Goal: Task Accomplishment & Management: Use online tool/utility

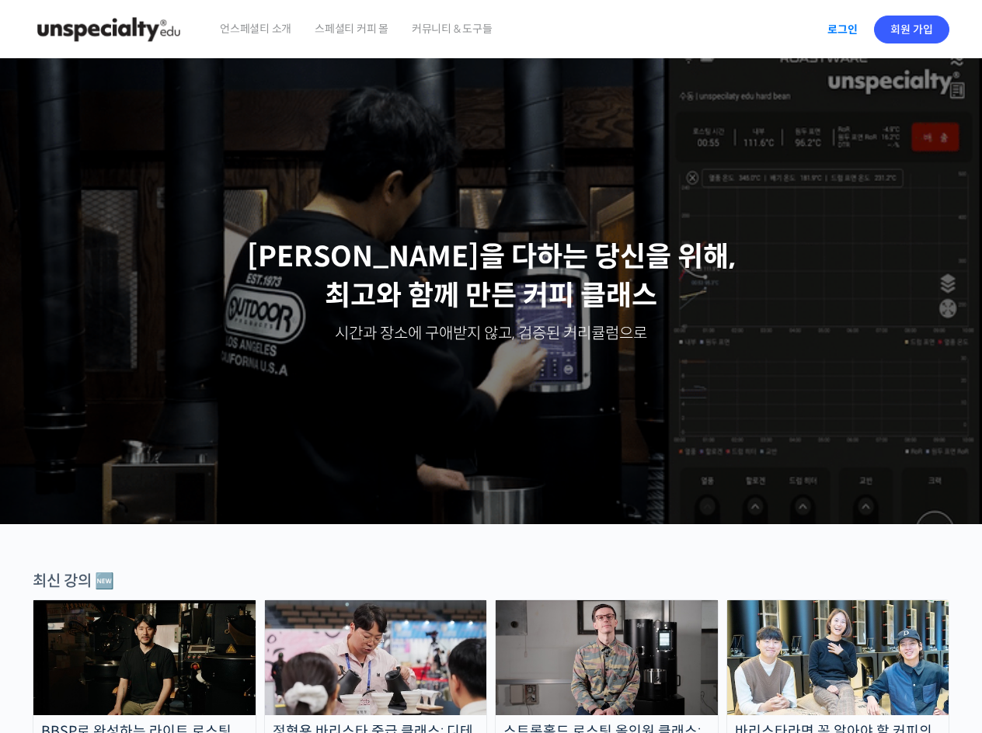
click at [837, 25] on link "로그인" at bounding box center [842, 30] width 49 height 36
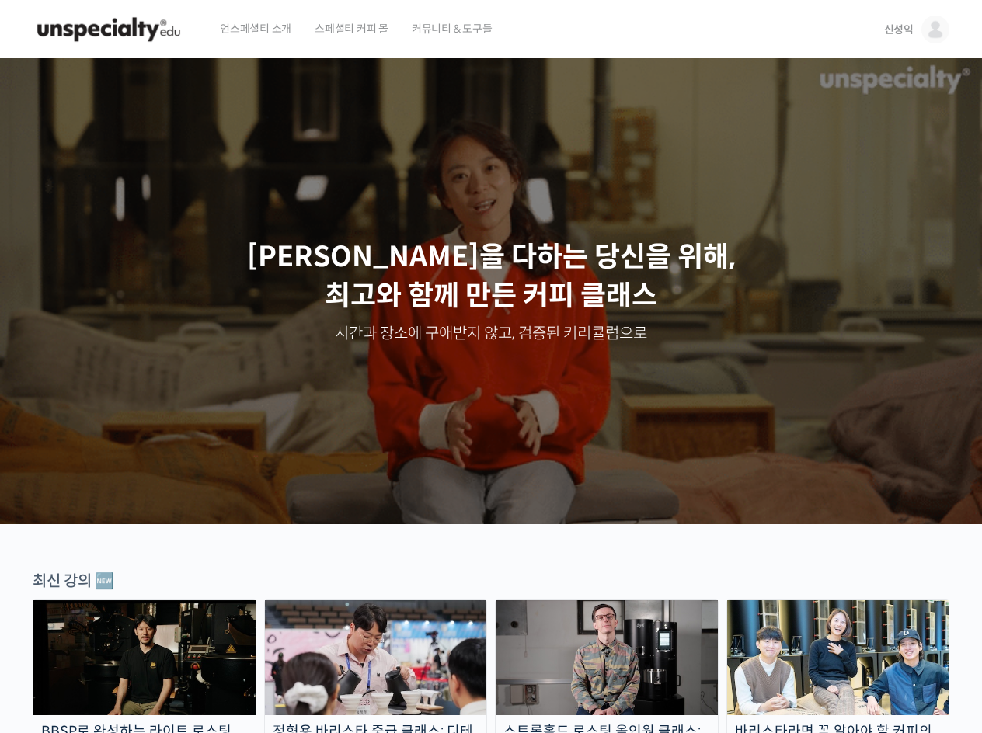
click at [900, 31] on span "신성익" at bounding box center [899, 30] width 30 height 14
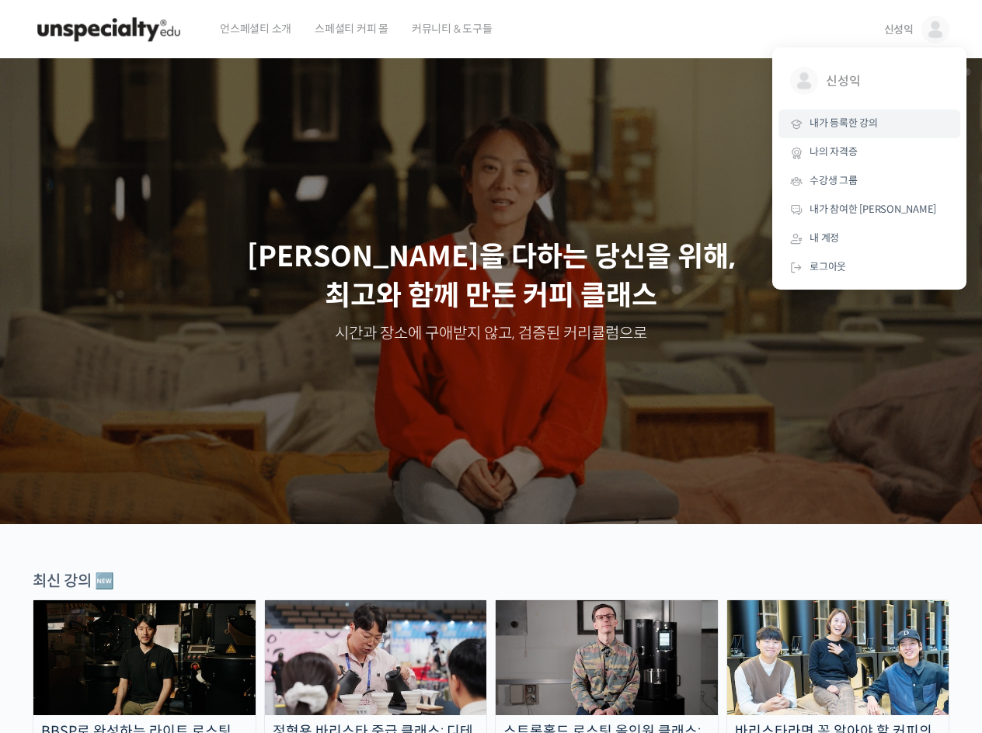
click at [835, 130] on span "내가 등록한 강의" at bounding box center [843, 123] width 68 height 13
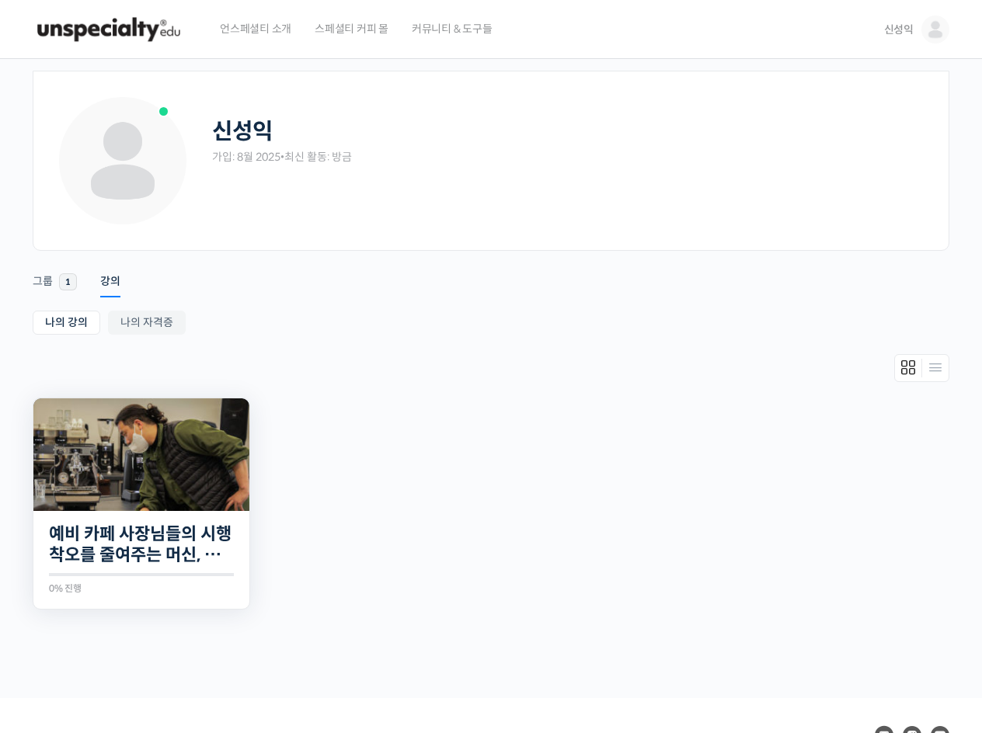
click at [145, 497] on img at bounding box center [141, 454] width 216 height 113
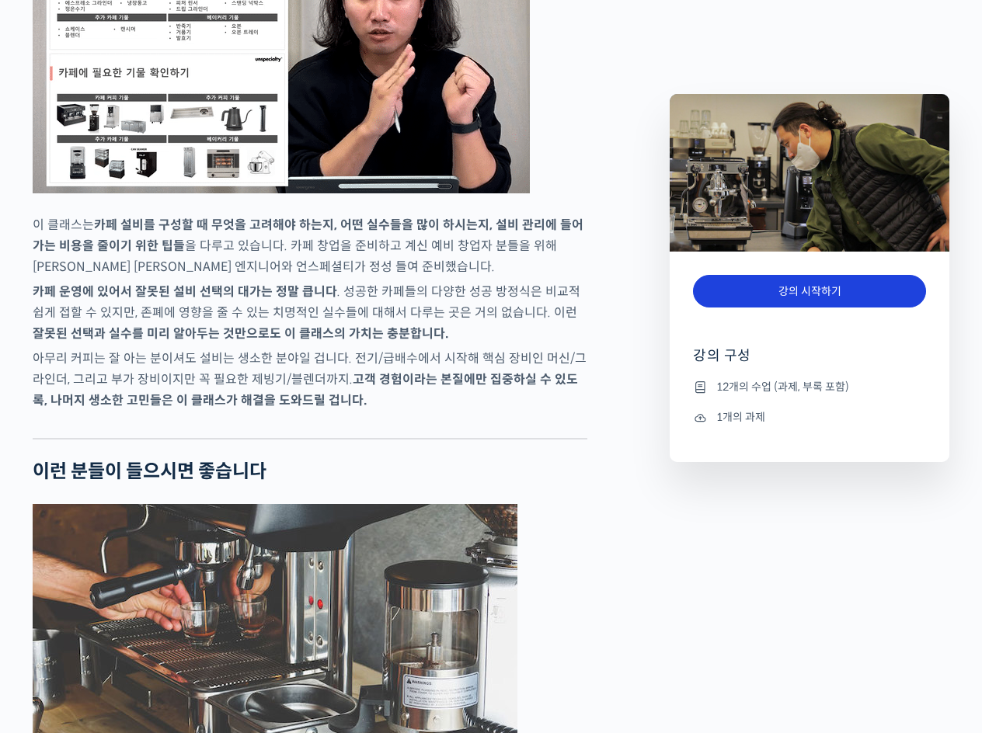
scroll to position [1709, 0]
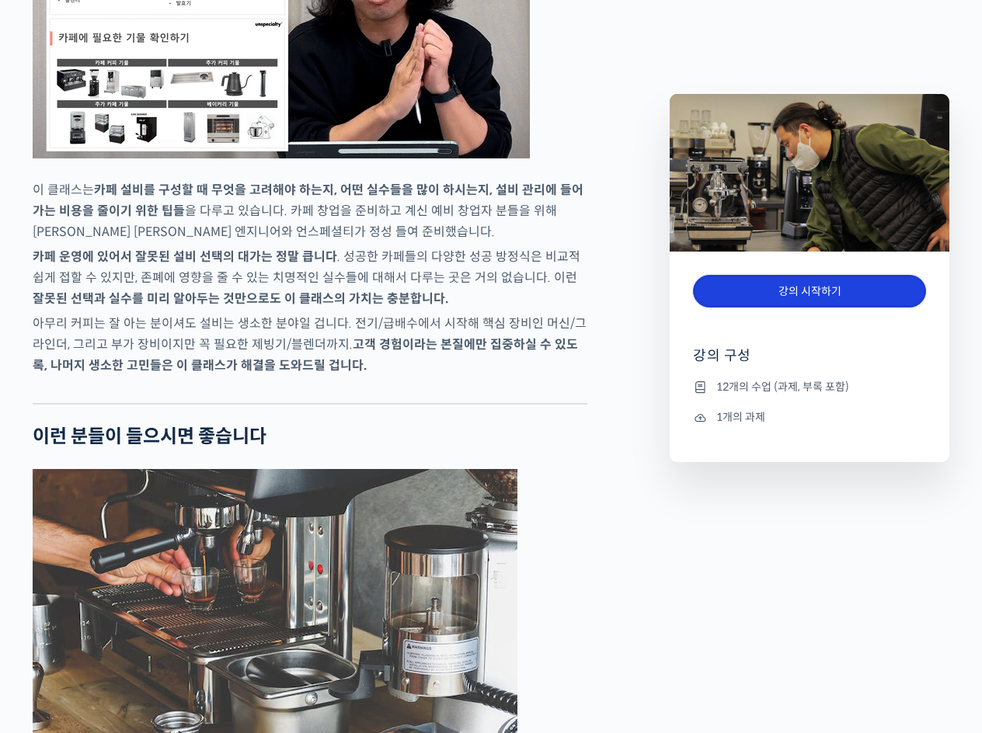
click at [812, 290] on link "강의 시작하기" at bounding box center [809, 291] width 233 height 33
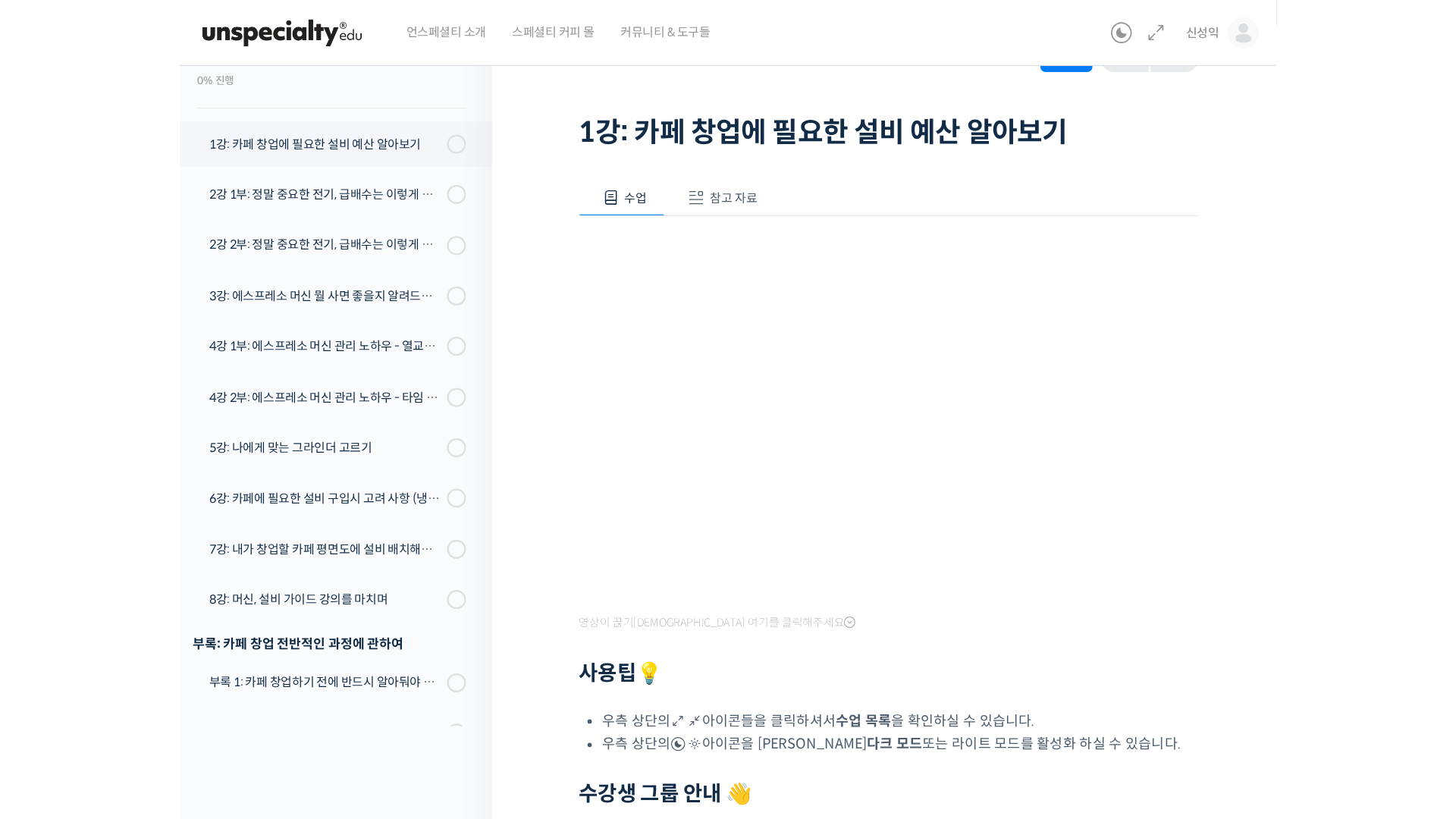
scroll to position [11, 0]
